Goal: Register for event/course

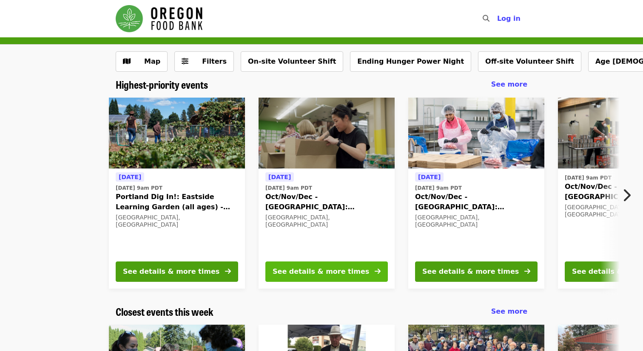
click at [334, 271] on div "See details & more times" at bounding box center [320, 272] width 96 height 10
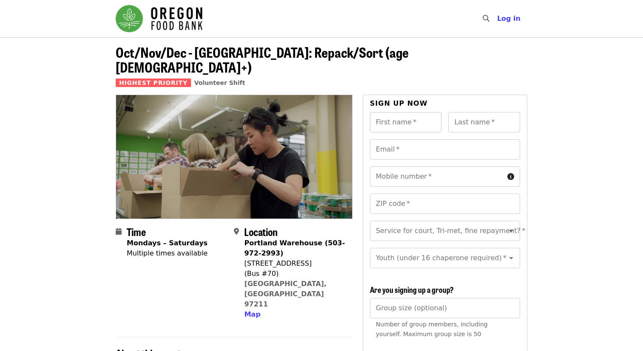
click at [402, 112] on input "First name   *" at bounding box center [406, 122] width 72 height 20
click at [421, 49] on header "Oct/Nov/Dec - [GEOGRAPHIC_DATA]: Repack/Sort (age [DEMOGRAPHIC_DATA]+) Highest …" at bounding box center [321, 70] width 411 height 50
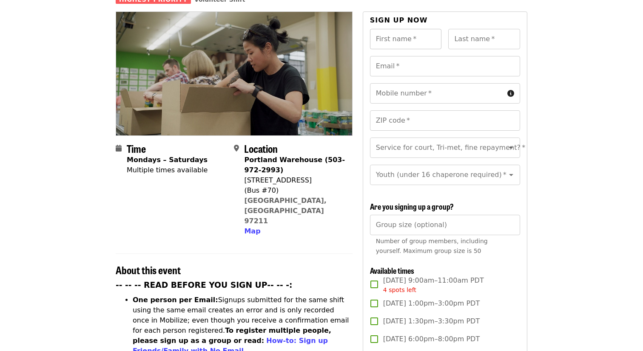
scroll to position [84, 0]
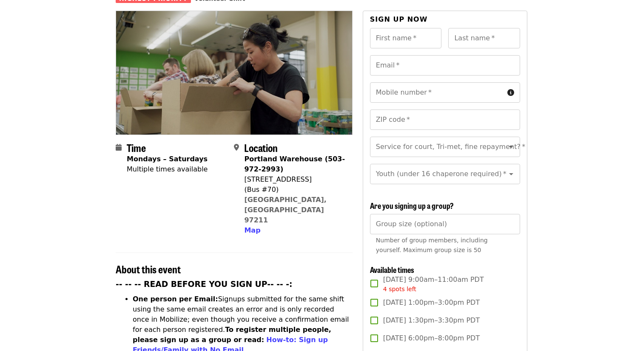
click at [405, 214] on input "Group size (optional)" at bounding box center [445, 224] width 150 height 20
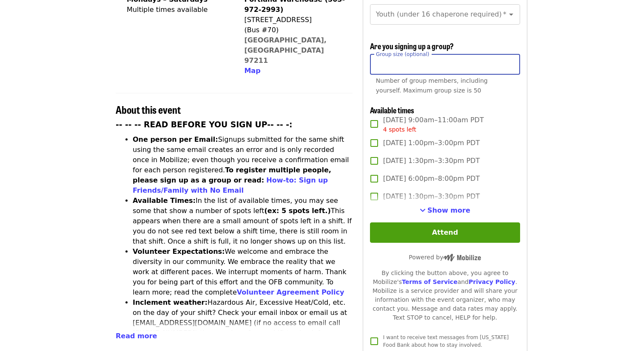
scroll to position [244, 0]
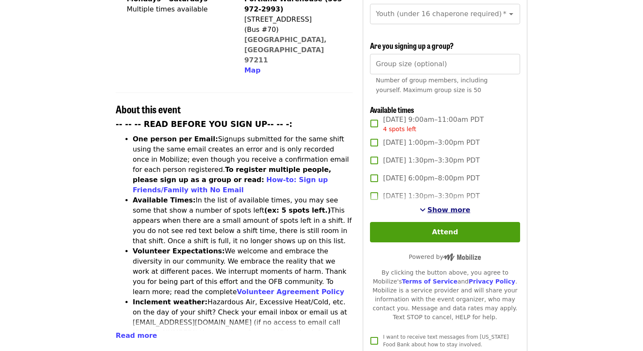
click at [439, 206] on span "Show more" at bounding box center [448, 210] width 43 height 8
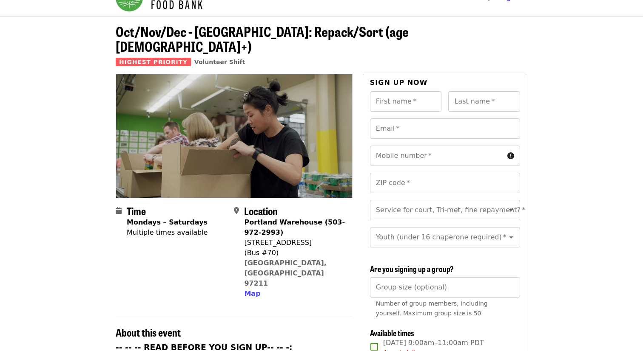
scroll to position [0, 0]
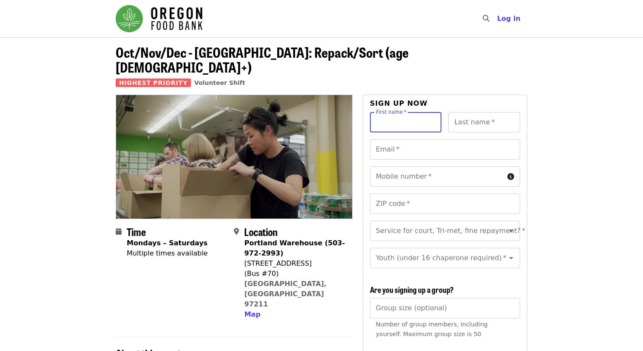
click at [408, 112] on input "First name   *" at bounding box center [406, 122] width 72 height 20
click at [389, 112] on input "First name   *" at bounding box center [406, 122] width 72 height 20
click at [409, 112] on input "First name   *" at bounding box center [406, 122] width 72 height 20
click at [423, 73] on header "Oct/Nov/Dec - [GEOGRAPHIC_DATA]: Repack/Sort (age [DEMOGRAPHIC_DATA]+) Highest …" at bounding box center [321, 70] width 411 height 50
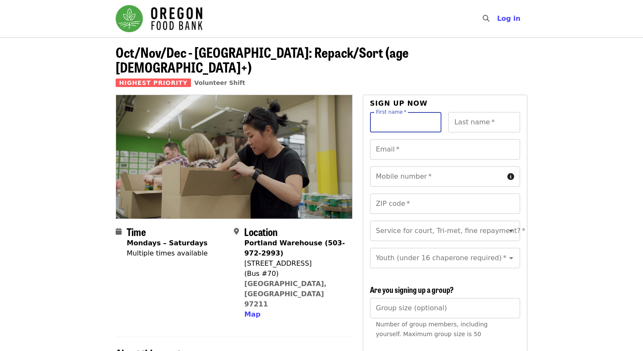
click at [408, 112] on input "First name   *" at bounding box center [406, 122] width 72 height 20
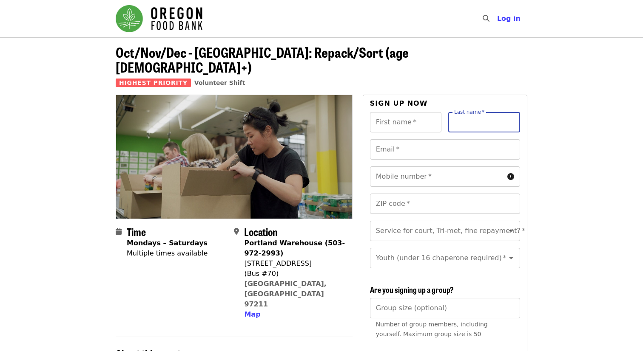
click at [481, 112] on input "Last name   *" at bounding box center [484, 122] width 72 height 20
click at [411, 112] on input "First name   *" at bounding box center [406, 122] width 72 height 20
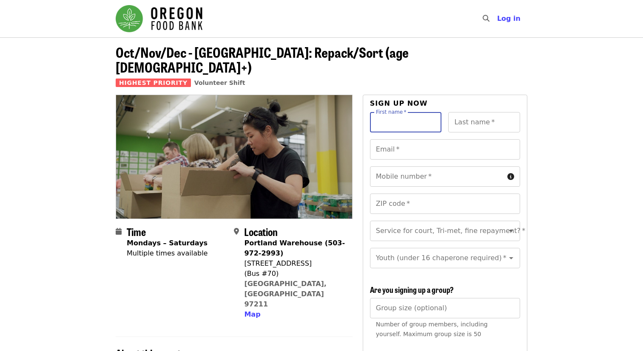
click at [430, 112] on input "First name   *" at bounding box center [406, 122] width 72 height 20
click at [480, 112] on input "Last name   *" at bounding box center [484, 122] width 72 height 20
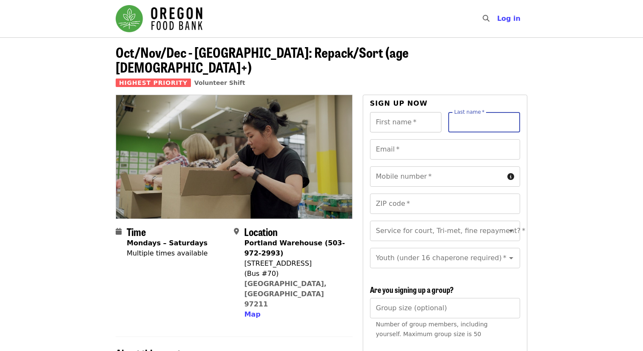
click at [390, 116] on input "First name   *" at bounding box center [406, 122] width 72 height 20
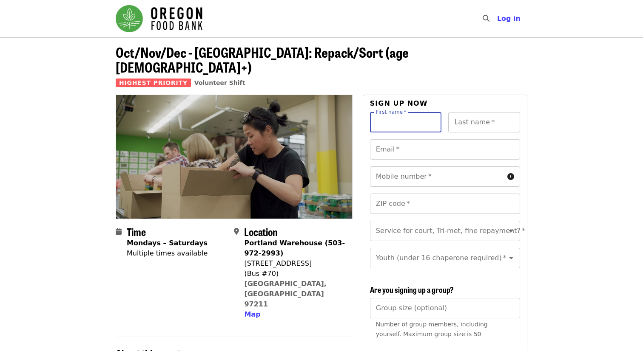
click at [478, 112] on input "Last name   *" at bounding box center [484, 122] width 72 height 20
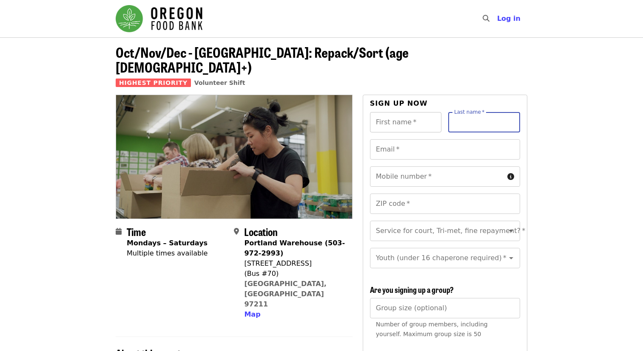
click at [408, 114] on input "First name   *" at bounding box center [406, 122] width 72 height 20
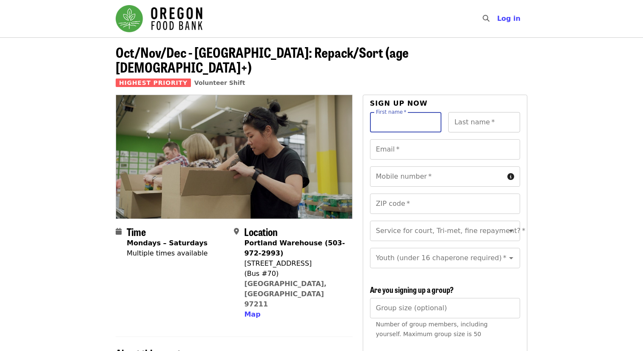
click at [497, 112] on input "Last name   *" at bounding box center [484, 122] width 72 height 20
click at [418, 29] on nav "Skip to content ​ Log in" at bounding box center [321, 18] width 425 height 37
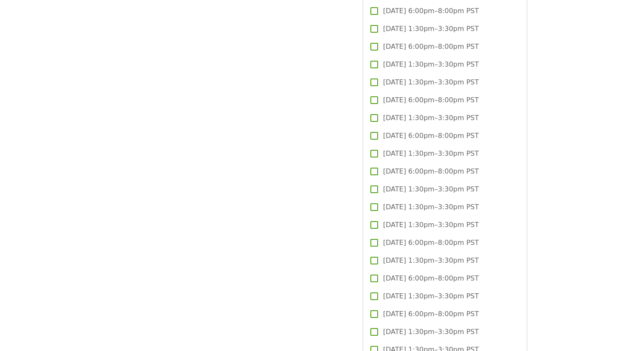
scroll to position [1116, 0]
